Goal: Information Seeking & Learning: Learn about a topic

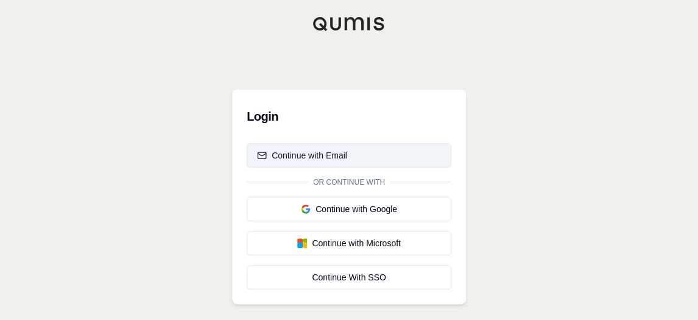
click at [304, 160] on div "Continue with Email" at bounding box center [302, 155] width 90 height 12
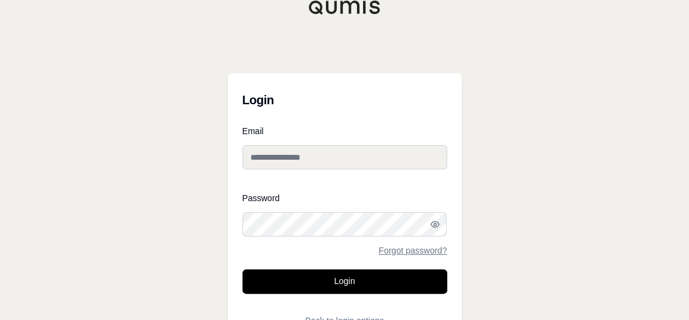
click at [304, 160] on input "Email" at bounding box center [344, 157] width 205 height 24
type input "**********"
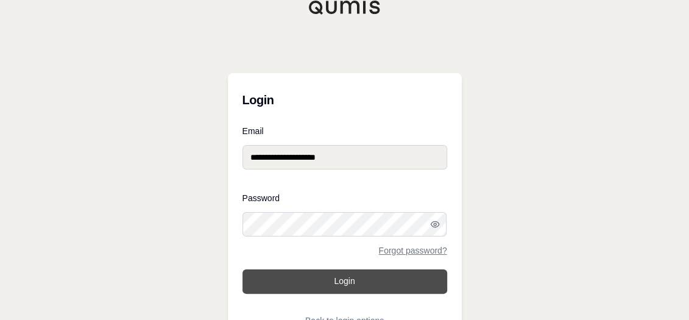
click at [382, 273] on button "Login" at bounding box center [344, 281] width 205 height 24
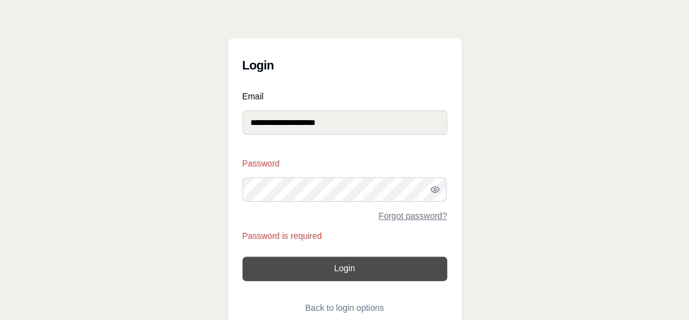
scroll to position [49, 0]
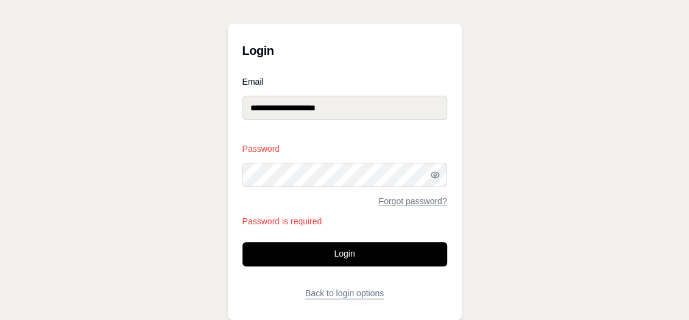
click at [344, 294] on button "Back to login options" at bounding box center [344, 293] width 205 height 24
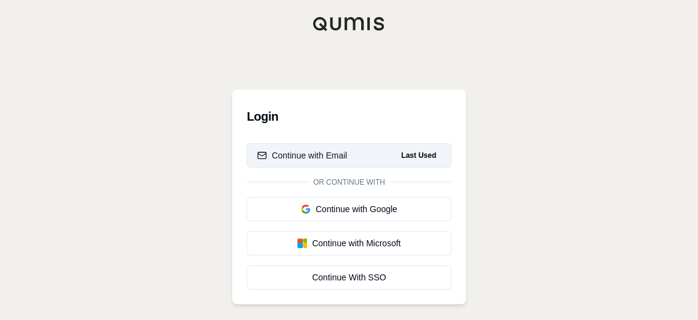
click at [302, 158] on div "Continue with Email" at bounding box center [302, 155] width 90 height 12
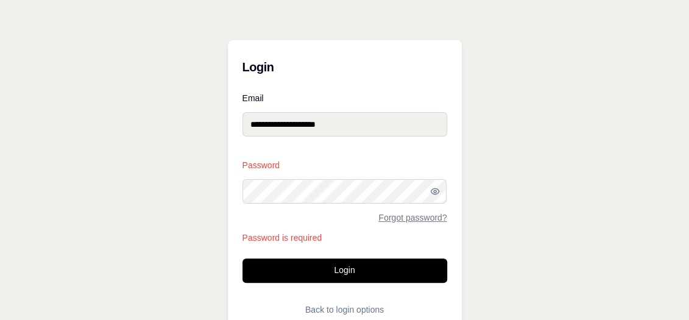
scroll to position [49, 0]
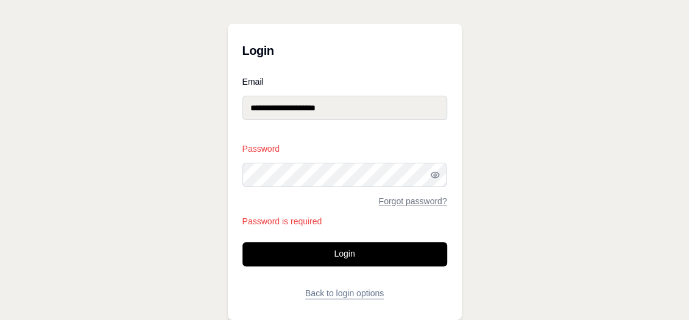
click at [342, 292] on button "Back to login options" at bounding box center [344, 293] width 205 height 24
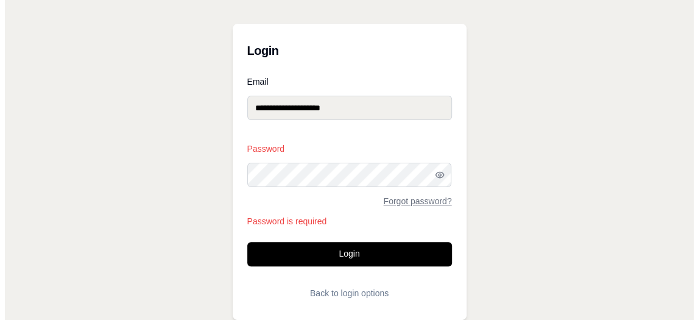
scroll to position [0, 0]
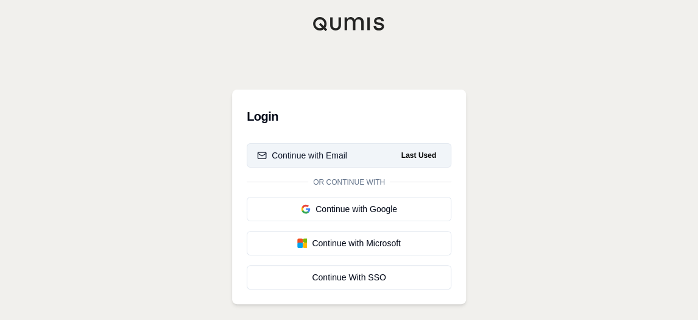
click at [411, 155] on span "Last Used" at bounding box center [419, 155] width 44 height 15
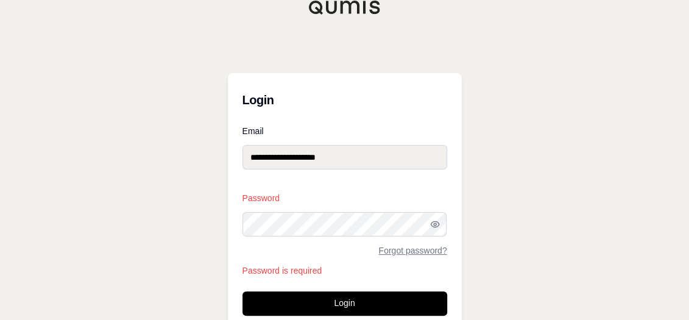
click at [297, 193] on form "**********" at bounding box center [344, 241] width 205 height 228
click at [286, 236] on div "Password Forgot password? Password is required" at bounding box center [344, 235] width 205 height 83
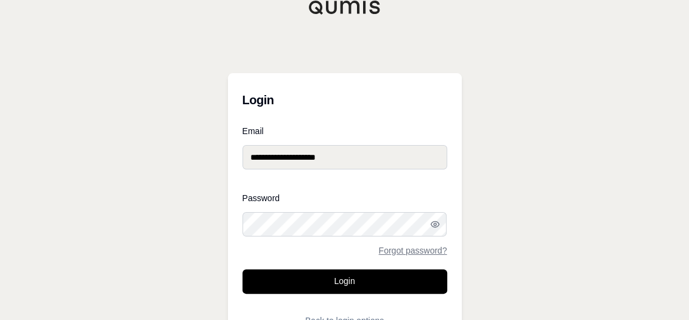
click at [242, 269] on button "Login" at bounding box center [344, 281] width 205 height 24
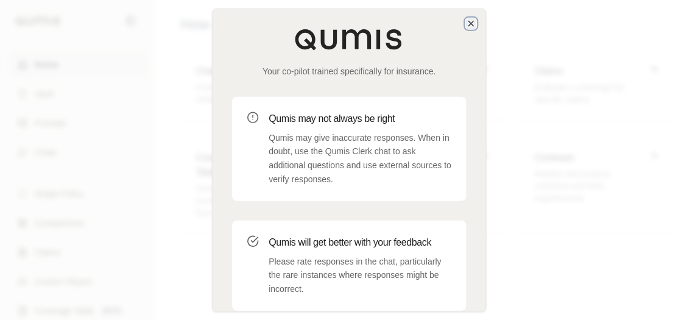
click at [469, 24] on icon "button" at bounding box center [470, 23] width 5 height 5
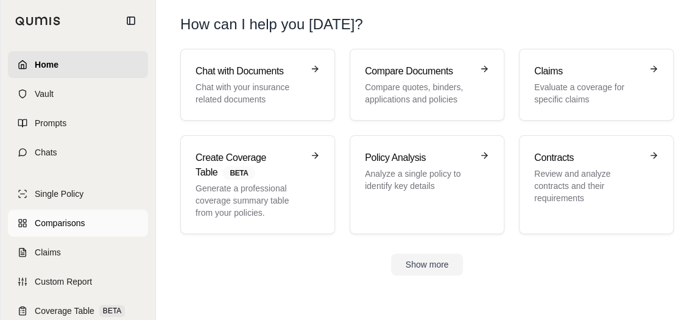
click at [65, 219] on span "Comparisons" at bounding box center [60, 223] width 50 height 12
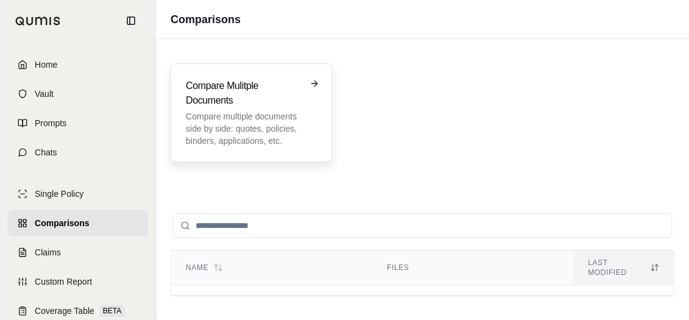
click at [241, 117] on p "Compare multiple documents side by side: quotes, policies, binders, application…" at bounding box center [243, 128] width 114 height 37
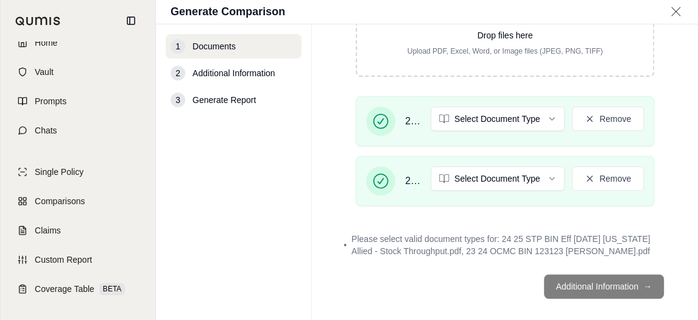
scroll to position [182, 0]
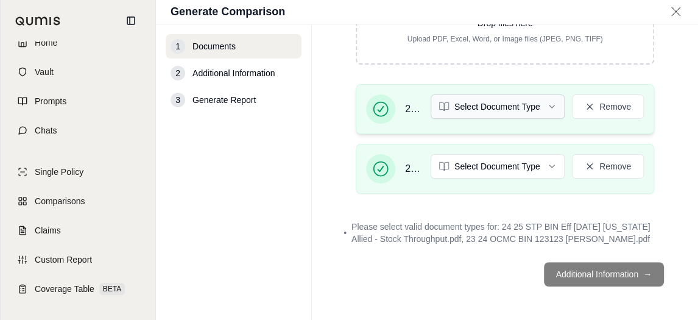
click at [515, 106] on html "Home Vault Prompts Chats Single Policy Comparisons Claims Custom Report Coverag…" at bounding box center [349, 160] width 698 height 320
click at [509, 169] on html "Home Vault Prompts Chats Single Policy Comparisons Claims Custom Report Coverag…" at bounding box center [349, 160] width 698 height 320
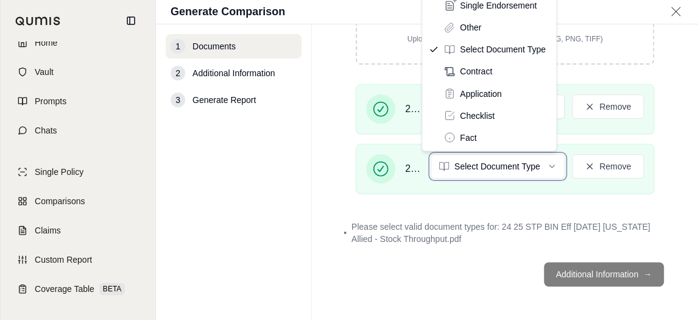
click at [495, 215] on html "Document type updated successfully Home Vault Prompts Chats Single Policy Compa…" at bounding box center [349, 160] width 698 height 320
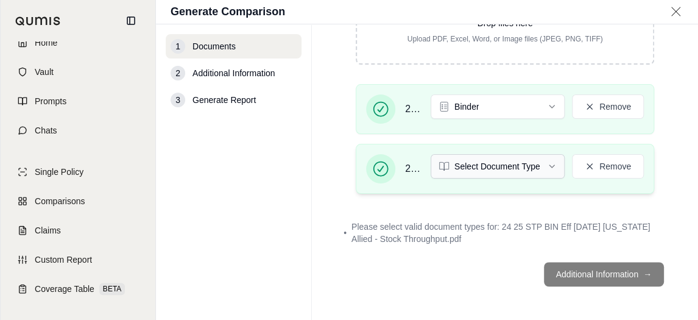
click at [509, 170] on html "Home Vault Prompts Chats Single Policy Comparisons Claims Custom Report Coverag…" at bounding box center [349, 160] width 698 height 320
drag, startPoint x: 693, startPoint y: 169, endPoint x: 693, endPoint y: 129, distance: 40.2
click at [693, 129] on html "Home Vault Prompts Chats Single Policy Comparisons Claims Custom Report Coverag…" at bounding box center [349, 160] width 698 height 320
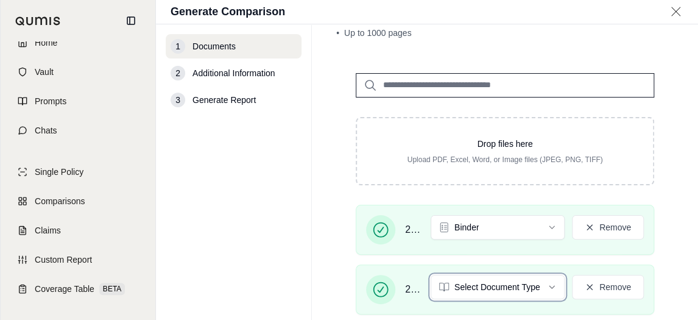
scroll to position [63, 0]
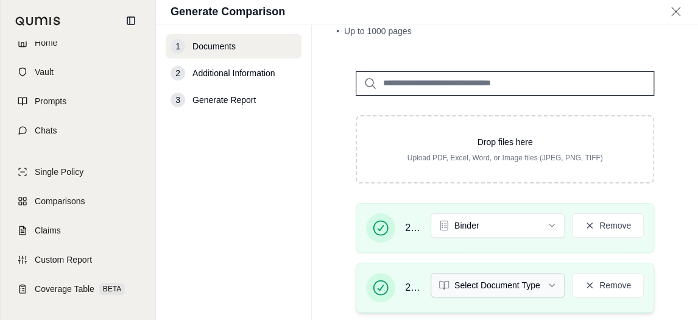
click at [544, 280] on html "Home Vault Prompts Chats Single Policy Comparisons Claims Custom Report Coverag…" at bounding box center [349, 160] width 698 height 320
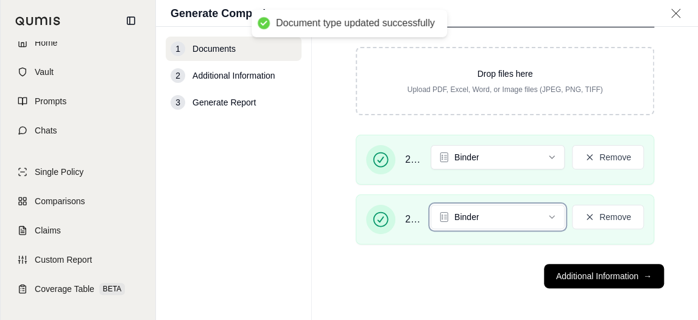
scroll to position [135, 0]
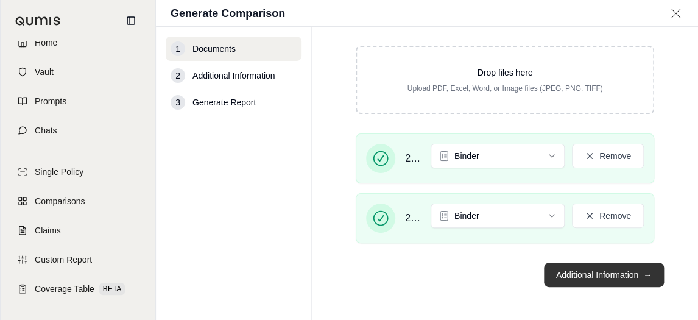
click at [557, 279] on button "Additional Information →" at bounding box center [604, 275] width 120 height 24
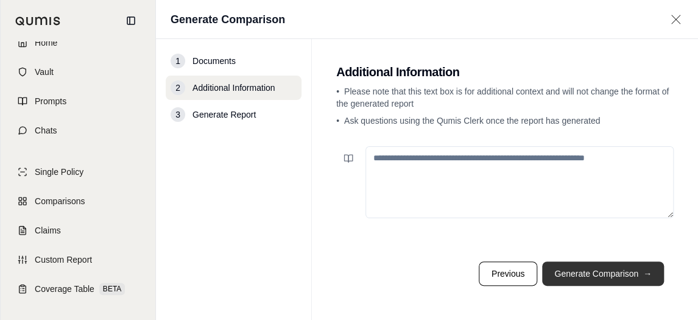
scroll to position [0, 0]
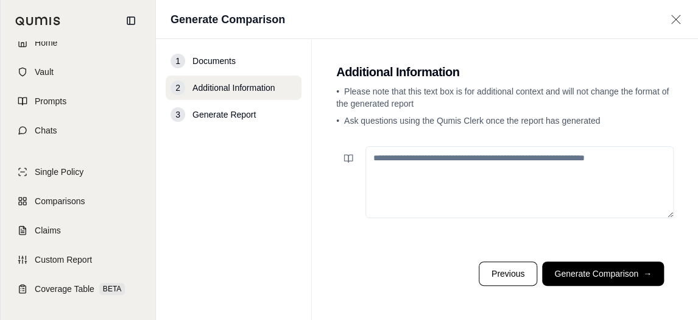
click at [417, 164] on textarea at bounding box center [519, 182] width 308 height 72
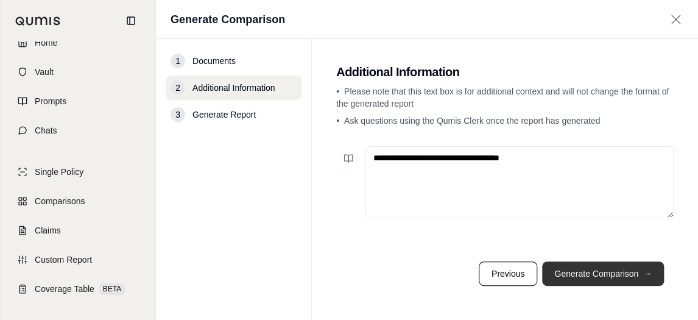
type textarea "**********"
click at [602, 275] on button "Generate Comparison →" at bounding box center [603, 273] width 122 height 24
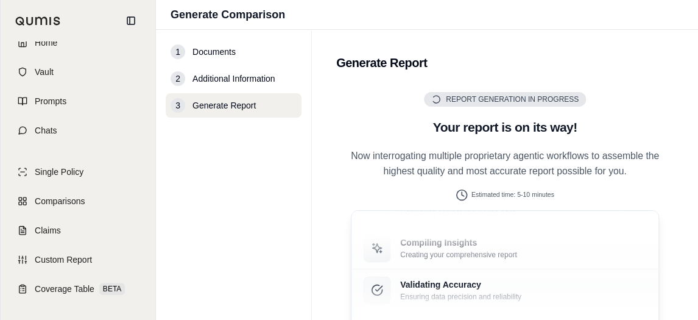
click at [254, 202] on div "1 Documents 2 Additional Information 3 Generate Report" at bounding box center [234, 175] width 136 height 270
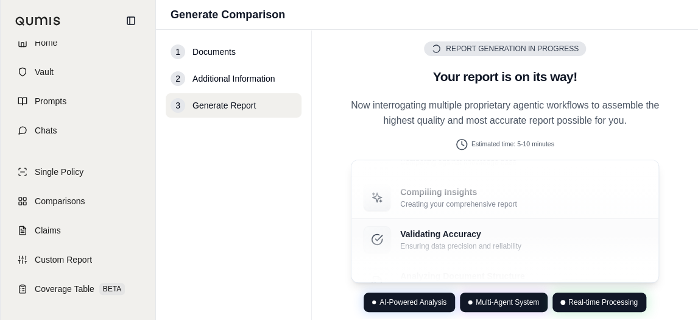
scroll to position [92, 0]
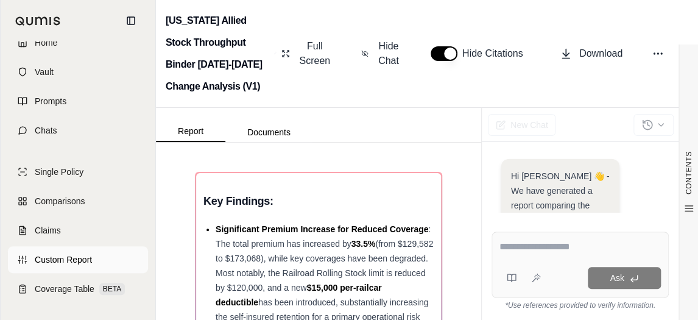
scroll to position [613, 0]
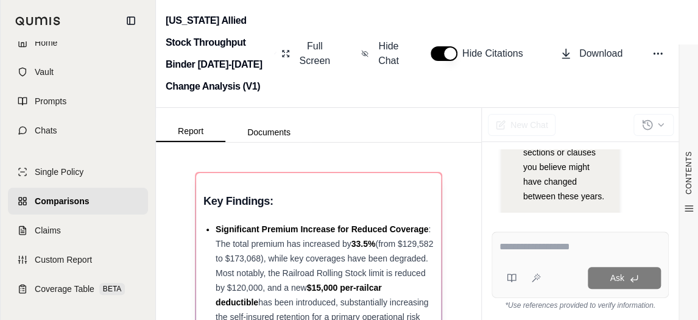
click at [330, 238] on div "Significant Premium Increase for Reduced Coverage : The total premium has incre…" at bounding box center [325, 288] width 218 height 132
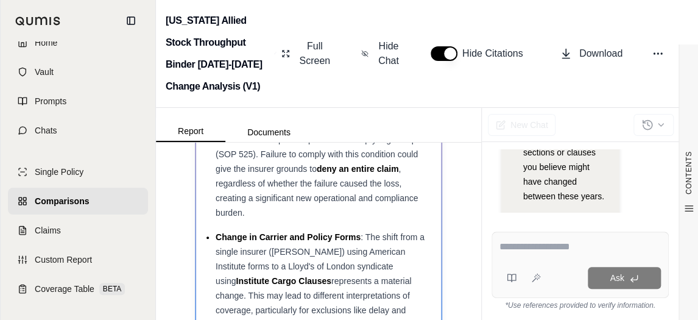
scroll to position [305, 0]
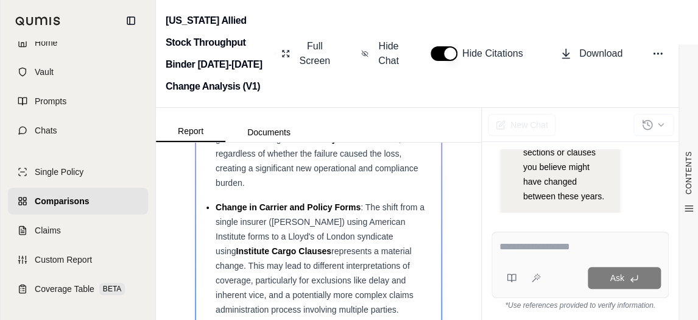
click at [272, 222] on span ": The shift from a single insurer ([PERSON_NAME]) using American Institute form…" at bounding box center [320, 229] width 209 height 54
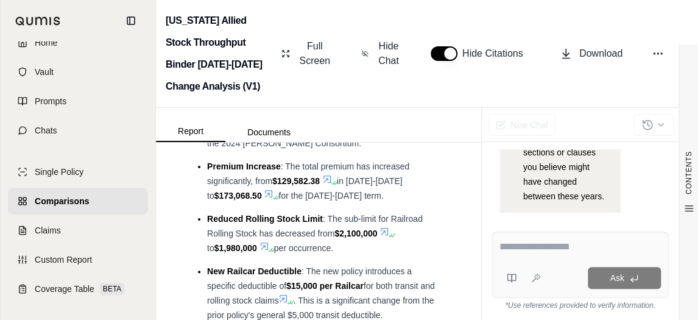
scroll to position [1523, 0]
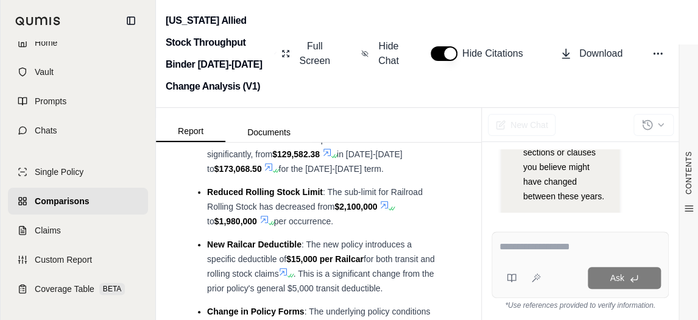
click at [281, 187] on span "Reduced Rolling Stock Limit" at bounding box center [265, 192] width 116 height 10
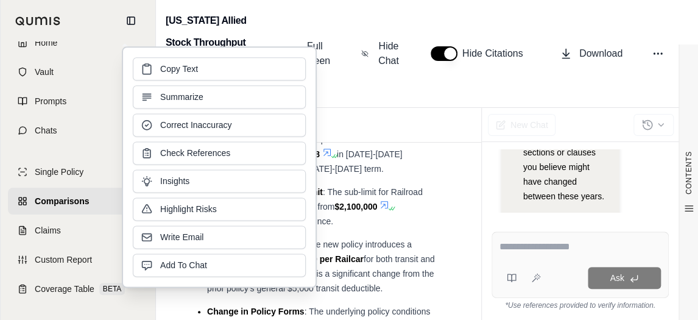
drag, startPoint x: 281, startPoint y: 148, endPoint x: 334, endPoint y: 167, distance: 56.8
click at [331, 185] on li "Reduced Rolling Stock Limit : The sub-limit for Railroad Rolling Stock has decr…" at bounding box center [324, 207] width 235 height 44
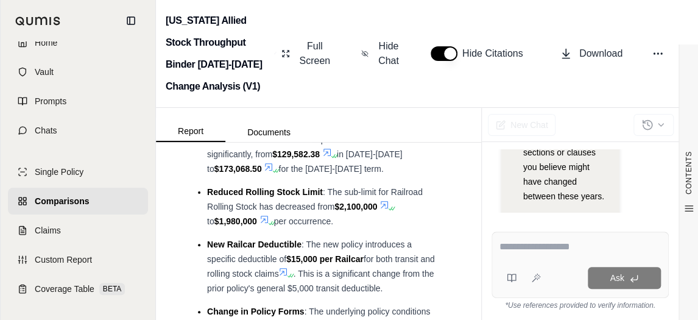
drag, startPoint x: 323, startPoint y: 147, endPoint x: 215, endPoint y: 144, distance: 108.5
click at [215, 185] on li "Reduced Rolling Stock Limit : The sub-limit for Railroad Rolling Stock has decr…" at bounding box center [324, 207] width 235 height 44
click at [215, 187] on span "Reduced Rolling Stock Limit" at bounding box center [265, 192] width 116 height 10
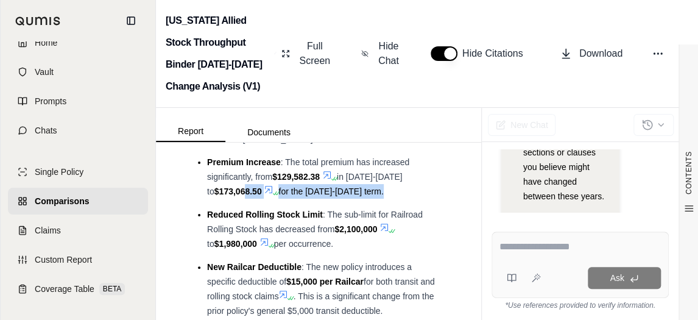
scroll to position [1486, 0]
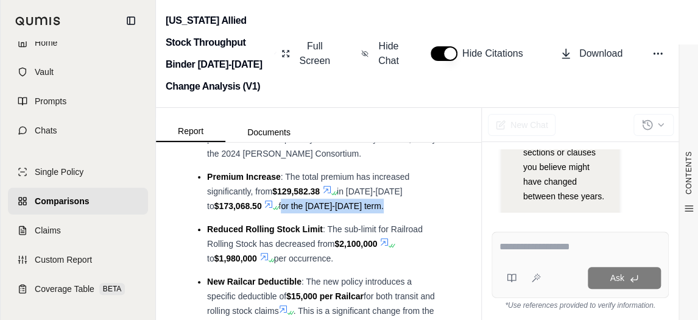
drag, startPoint x: 210, startPoint y: 146, endPoint x: 275, endPoint y: 154, distance: 65.7
click at [275, 154] on ul "Change in Insurer : Coverage has moved from a single insurer, [PERSON_NAME] Int…" at bounding box center [318, 284] width 247 height 364
drag, startPoint x: 275, startPoint y: 154, endPoint x: 345, endPoint y: 203, distance: 85.8
click at [351, 222] on li "Reduced Rolling Stock Limit : The sub-limit for Railroad Rolling Stock has decr…" at bounding box center [324, 244] width 235 height 44
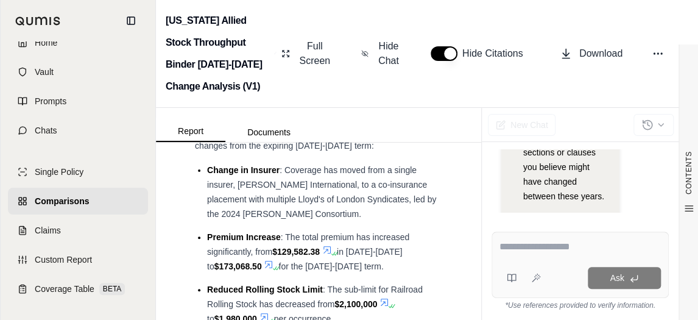
scroll to position [1425, 0]
drag, startPoint x: 324, startPoint y: 243, endPoint x: 208, endPoint y: 242, distance: 116.3
click at [208, 283] on li "Reduced Rolling Stock Limit : The sub-limit for Railroad Rolling Stock has decr…" at bounding box center [324, 305] width 235 height 44
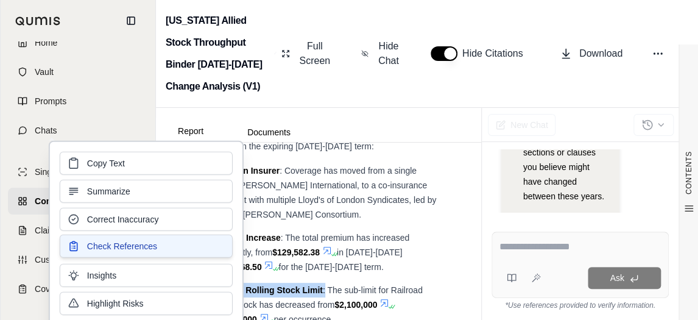
copy li "Reduced Rolling Stock Limit :"
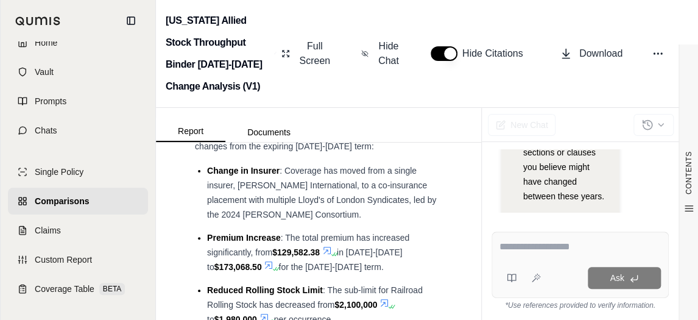
click at [416, 230] on li "Premium Increase : The total premium has increased significantly, from $129,582…" at bounding box center [324, 252] width 235 height 44
click at [330, 285] on span ": The sub-limit for Railroad Rolling Stock has decreased from" at bounding box center [315, 297] width 216 height 24
drag, startPoint x: 328, startPoint y: 244, endPoint x: 337, endPoint y: 269, distance: 26.6
click at [337, 283] on li "Reduced Rolling Stock Limit : The sub-limit for Railroad Rolling Stock has decr…" at bounding box center [324, 305] width 235 height 44
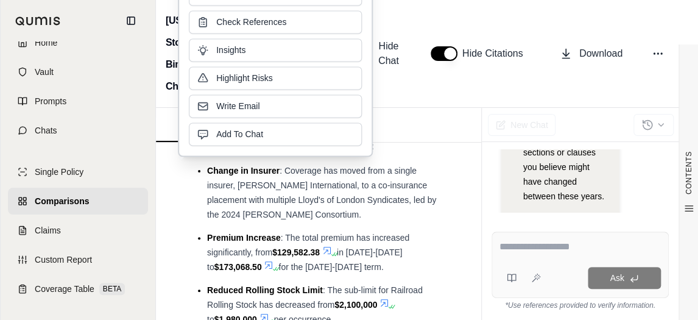
copy li "The sub-limit for Railroad Rolling Stock has decreased from $2,100,000 to $1,98…"
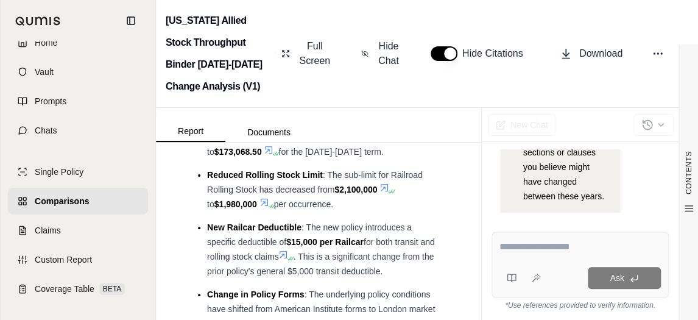
scroll to position [1546, 0]
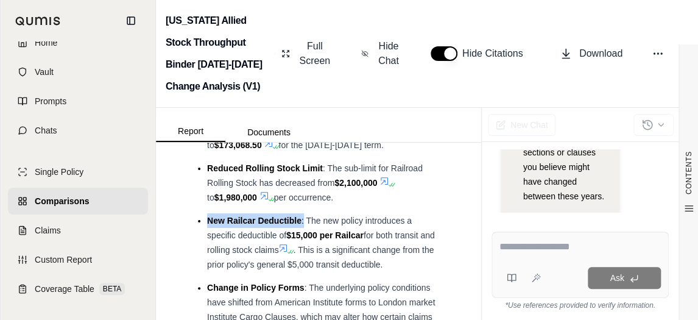
drag, startPoint x: 305, startPoint y: 175, endPoint x: 208, endPoint y: 176, distance: 96.2
click at [208, 213] on li "New Railcar Deductible : The new policy introduces a specific deductible of $15…" at bounding box center [324, 242] width 235 height 58
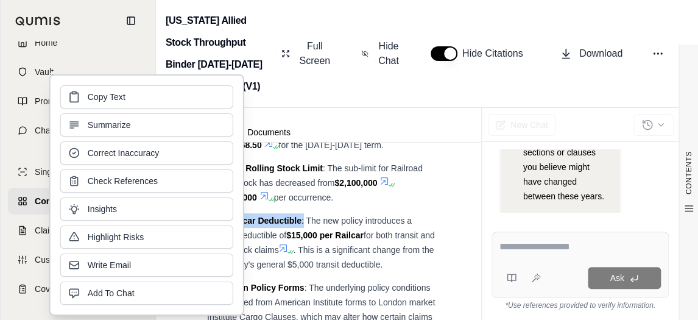
copy li "New Railcar Deductible :"
click at [344, 280] on li "Change in Policy Forms : The underlying policy conditions have shifted from Ame…" at bounding box center [324, 309] width 235 height 58
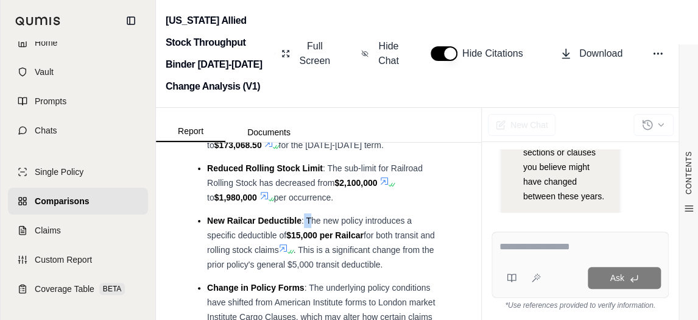
drag, startPoint x: 305, startPoint y: 173, endPoint x: 311, endPoint y: 176, distance: 6.8
click at [311, 216] on span ": The new policy introduces a specific deductible of" at bounding box center [309, 228] width 205 height 24
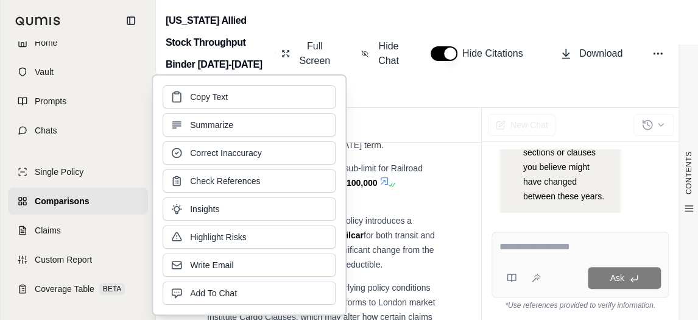
click at [311, 176] on button "Check References" at bounding box center [249, 180] width 173 height 23
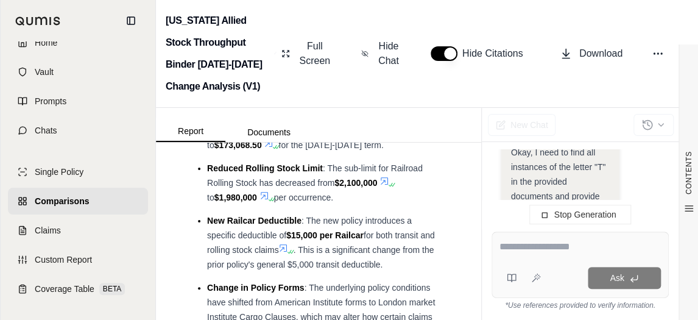
click at [370, 230] on span "for both transit and rolling stock claims" at bounding box center [321, 242] width 228 height 24
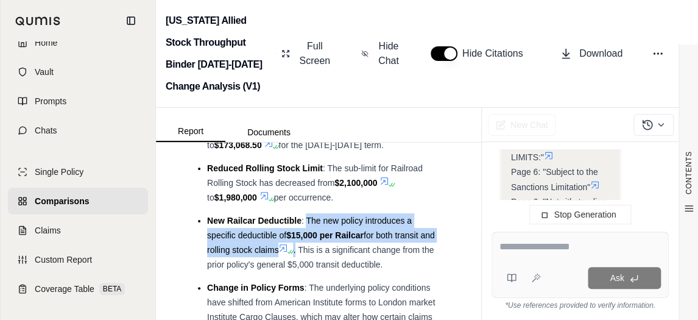
drag, startPoint x: 308, startPoint y: 175, endPoint x: 315, endPoint y: 200, distance: 25.4
click at [315, 213] on li "New Railcar Deductible : The new policy introduces a specific deductible of $15…" at bounding box center [324, 242] width 235 height 58
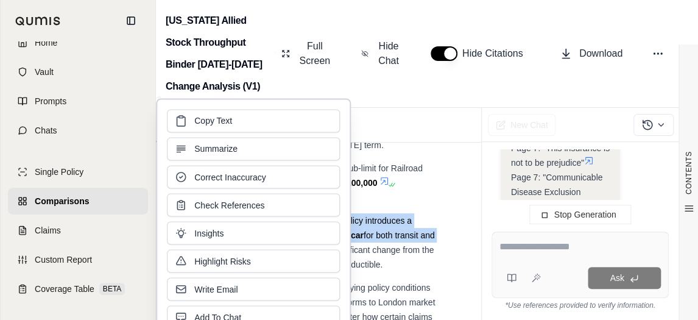
copy li "The new policy introduces a specific deductible of $15,000 per Railcar for both…"
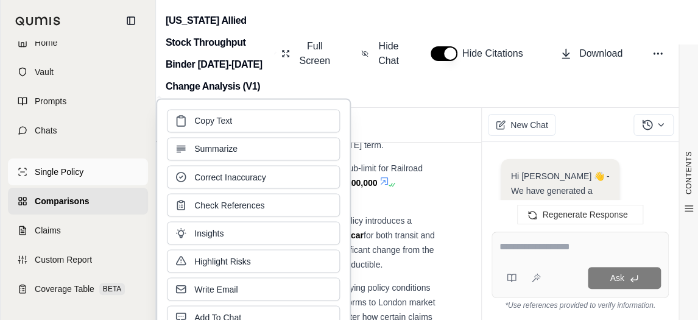
scroll to position [8628, 0]
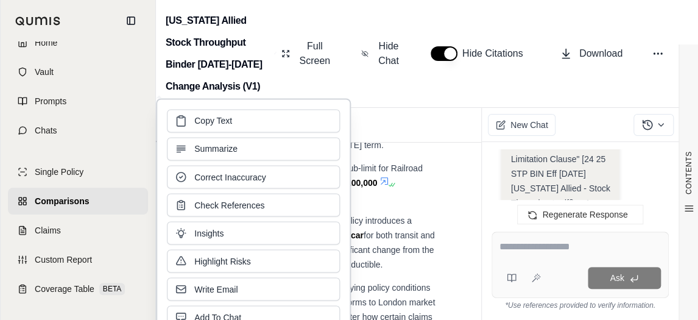
click at [485, 92] on div "[US_STATE] Allied Stock Throughput Binder [DATE]-[DATE] Change Analysis (V1) Fu…" at bounding box center [427, 54] width 542 height 108
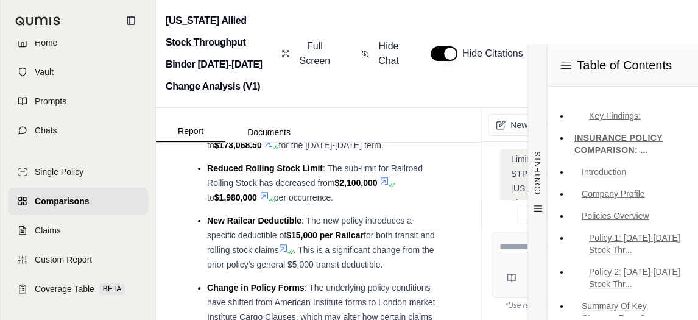
click at [228, 284] on span ": The underlying policy conditions have shifted from American Institute forms t…" at bounding box center [321, 310] width 228 height 54
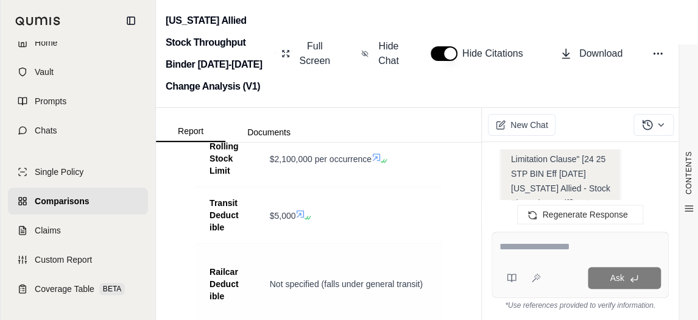
scroll to position [2156, 0]
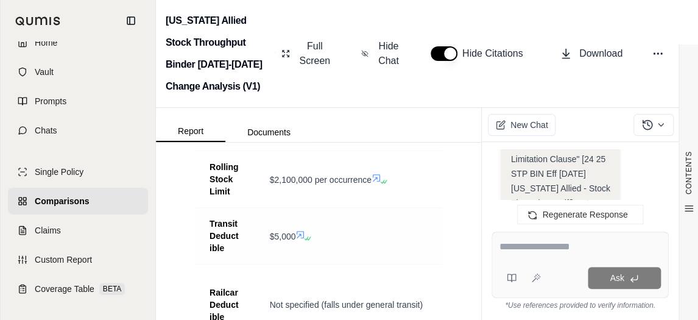
click at [302, 230] on icon at bounding box center [300, 235] width 10 height 10
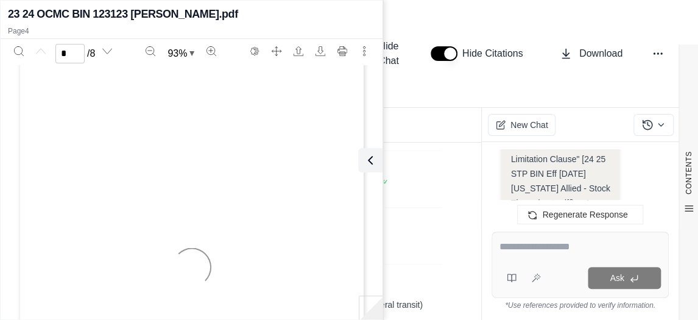
type input "*"
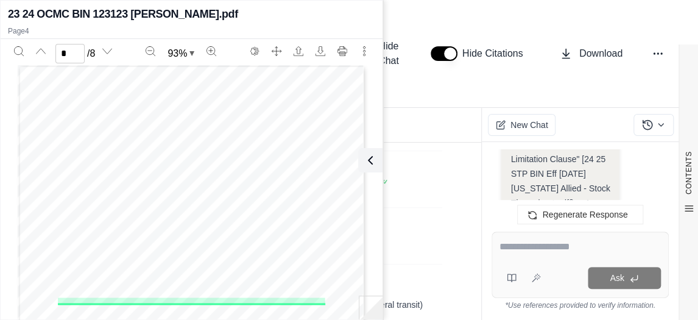
scroll to position [1414, 0]
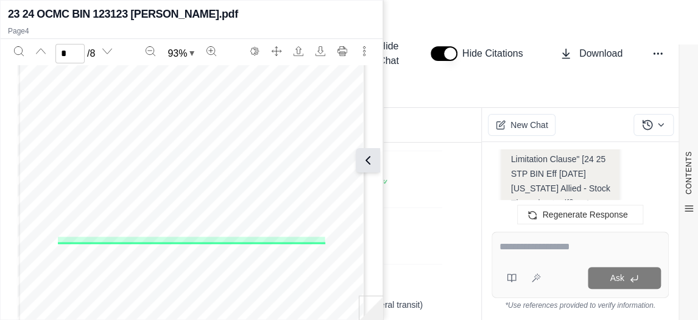
click at [372, 162] on icon at bounding box center [368, 160] width 15 height 15
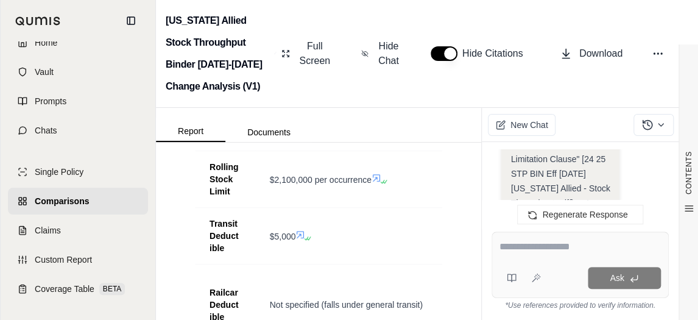
click at [515, 245] on textarea at bounding box center [579, 246] width 161 height 15
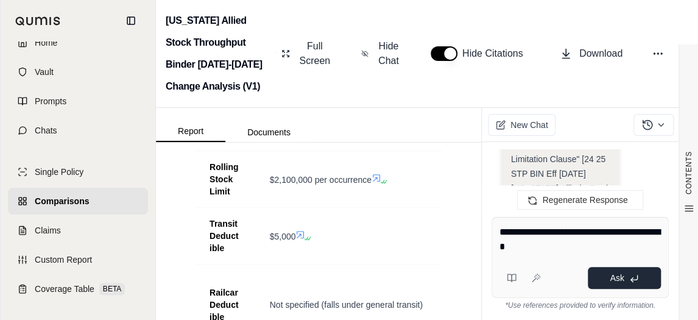
type textarea "**********"
click at [646, 281] on button "Ask" at bounding box center [624, 278] width 73 height 22
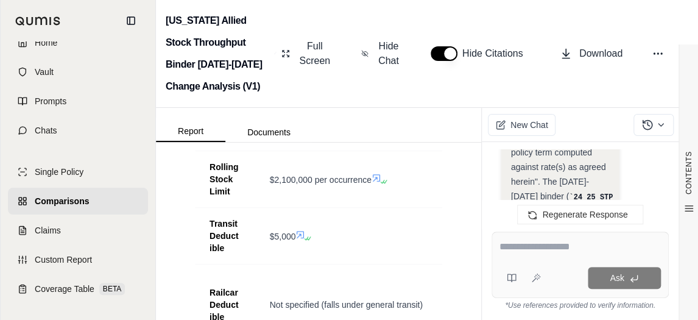
scroll to position [10434, 0]
click at [526, 248] on textarea at bounding box center [579, 246] width 161 height 15
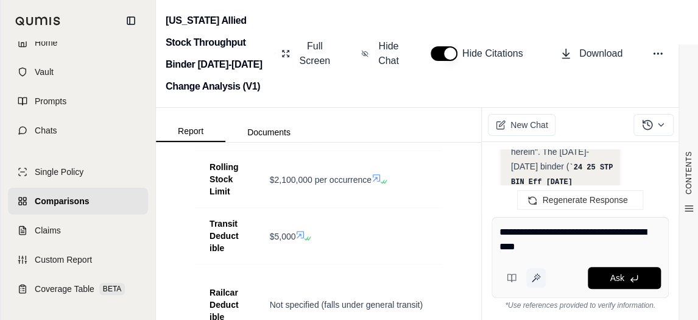
type textarea "**********"
click at [531, 278] on icon at bounding box center [536, 278] width 10 height 10
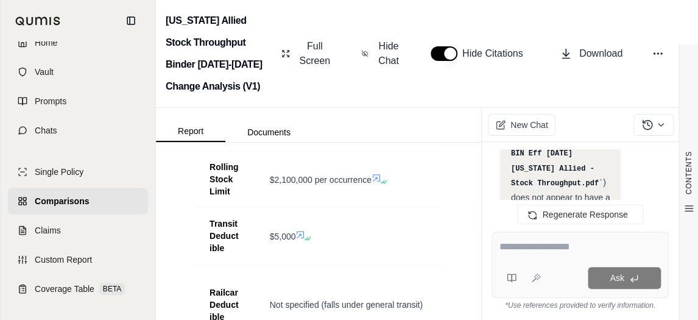
scroll to position [35, 0]
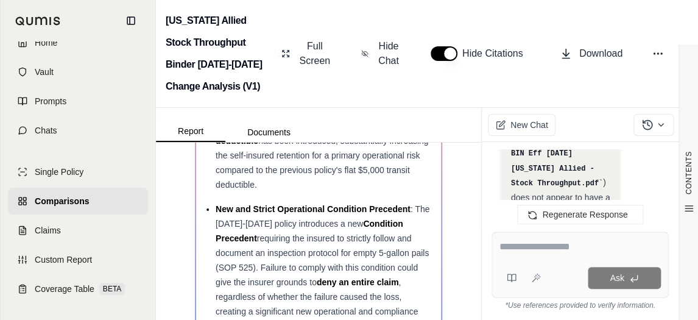
scroll to position [183, 0]
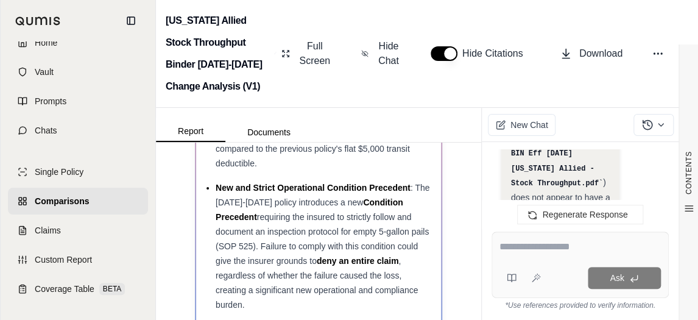
click at [290, 228] on span "requiring the insured to strictly follow and document an inspection protocol fo…" at bounding box center [322, 239] width 213 height 54
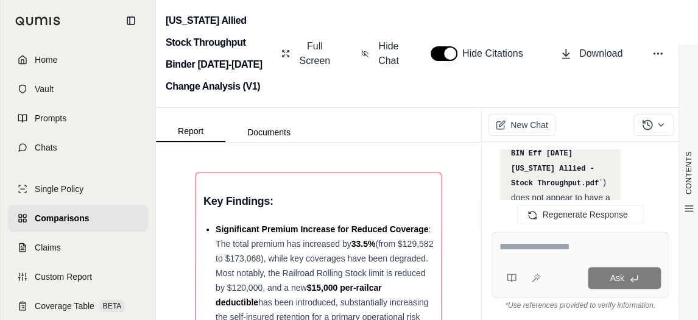
scroll to position [0, 0]
